Goal: Register for event/course

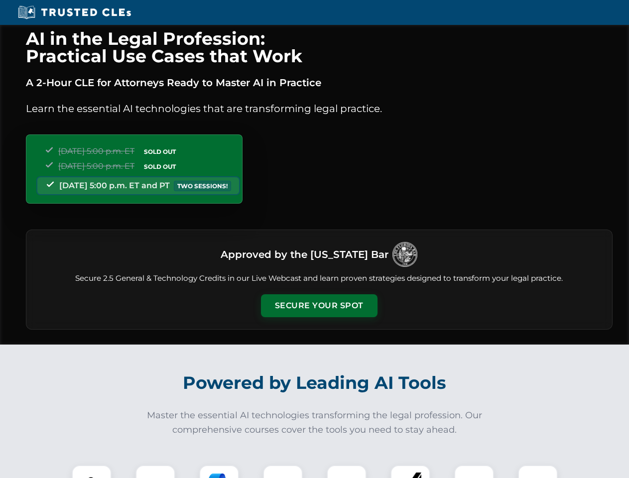
click at [319, 306] on button "Secure Your Spot" at bounding box center [319, 305] width 116 height 23
click at [92, 471] on img at bounding box center [91, 484] width 29 height 29
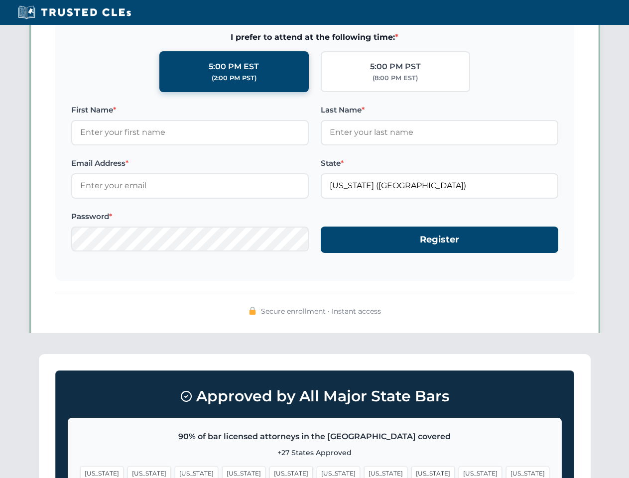
click at [364, 471] on span "[US_STATE]" at bounding box center [385, 473] width 43 height 14
click at [458, 471] on span "[US_STATE]" at bounding box center [479, 473] width 43 height 14
